Goal: Entertainment & Leisure: Consume media (video, audio)

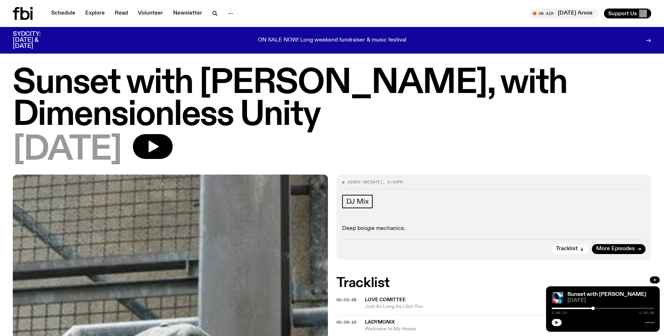
click at [554, 324] on button "button" at bounding box center [556, 322] width 10 height 7
click at [61, 14] on link "Schedule" at bounding box center [63, 14] width 33 height 10
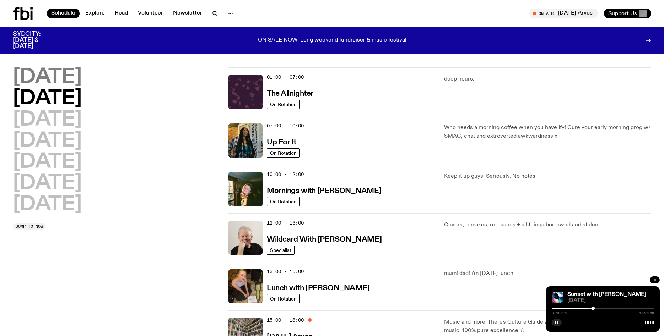
click at [59, 77] on h2 "[DATE]" at bounding box center [47, 77] width 69 height 20
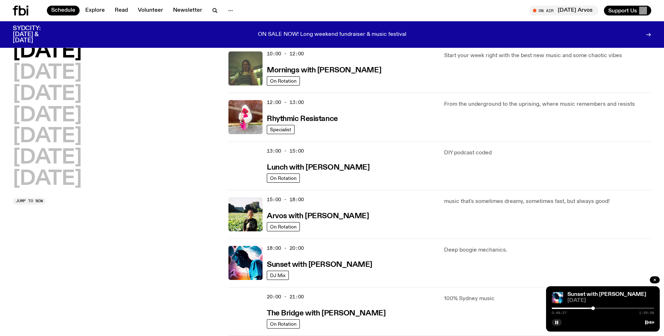
scroll to position [116, 0]
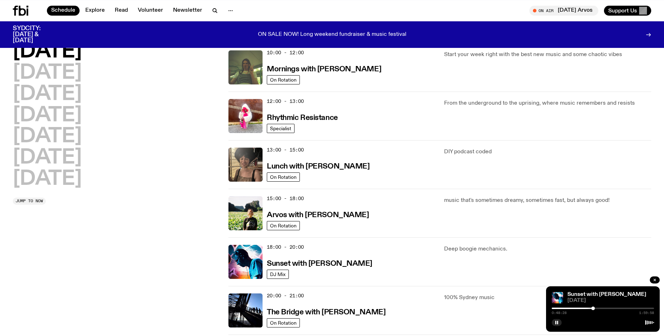
click at [239, 279] on div "18:00 - 20:00 Sunset with [PERSON_NAME] DJ Mix Deep boogie mechanics." at bounding box center [439, 262] width 423 height 49
click at [238, 272] on img at bounding box center [245, 262] width 34 height 34
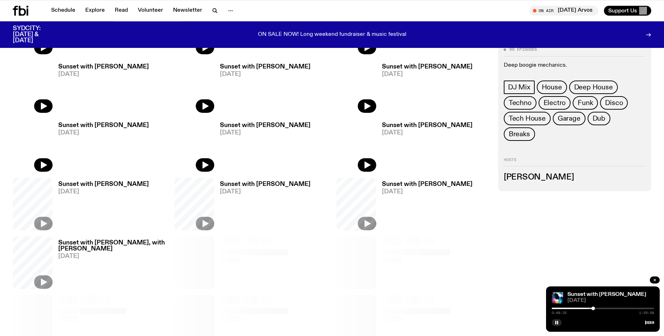
scroll to position [188, 0]
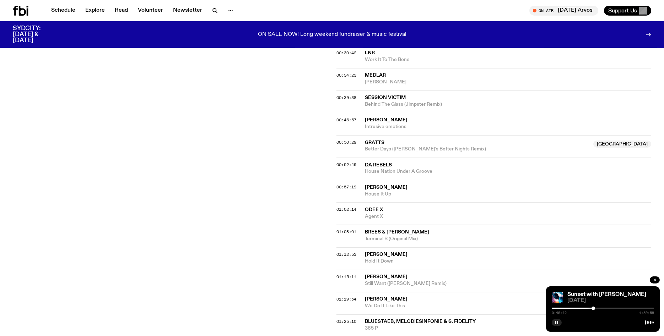
scroll to position [345, 0]
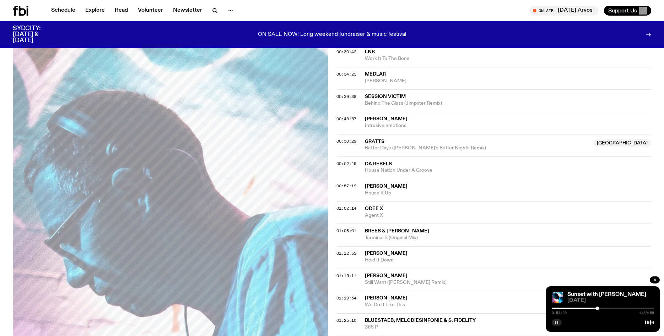
click at [557, 322] on rect "button" at bounding box center [557, 323] width 1 height 4
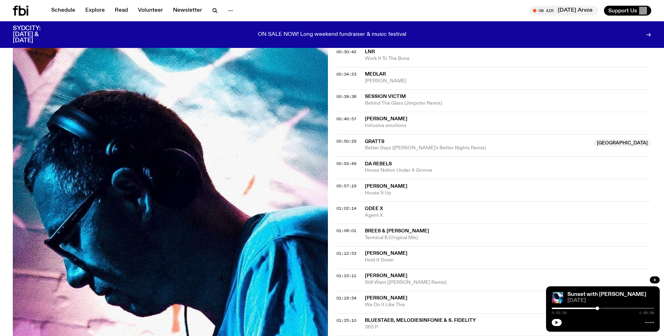
click at [555, 323] on icon "button" at bounding box center [556, 323] width 4 height 4
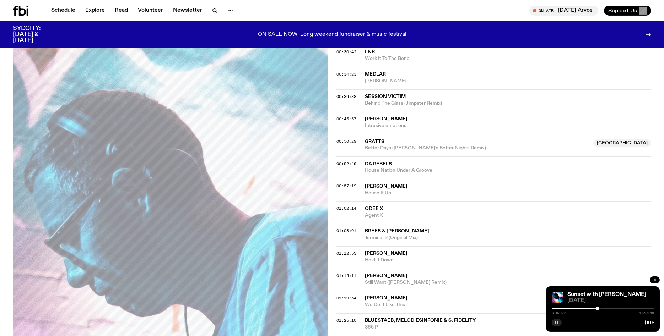
click at [599, 308] on div at bounding box center [602, 308] width 102 height 1
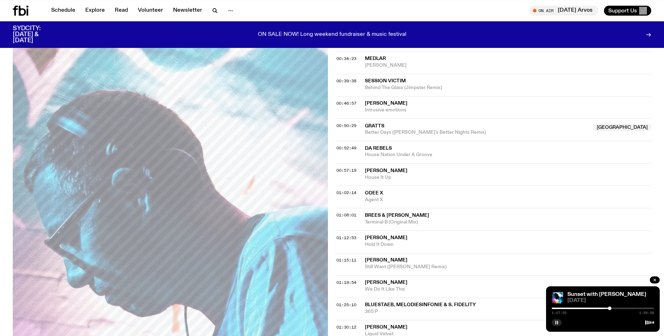
scroll to position [361, 0]
click at [555, 322] on rect "button" at bounding box center [555, 323] width 1 height 4
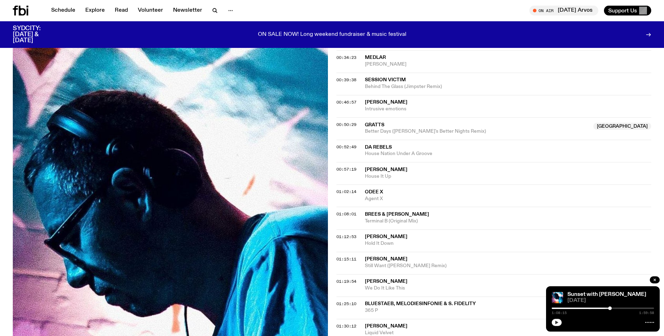
click at [556, 326] on button "button" at bounding box center [556, 322] width 10 height 7
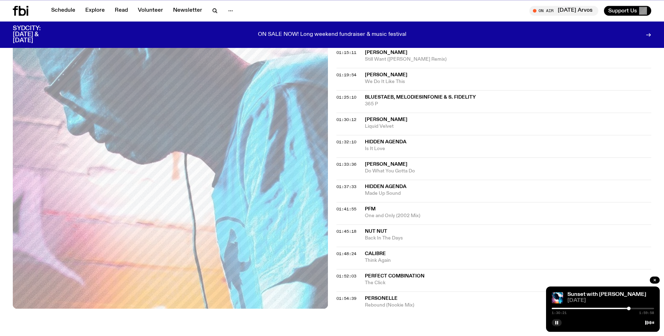
scroll to position [561, 0]
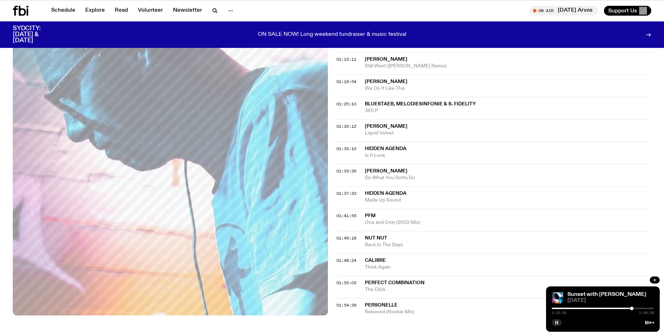
click at [557, 321] on icon "button" at bounding box center [556, 323] width 4 height 4
